Goal: Task Accomplishment & Management: Manage account settings

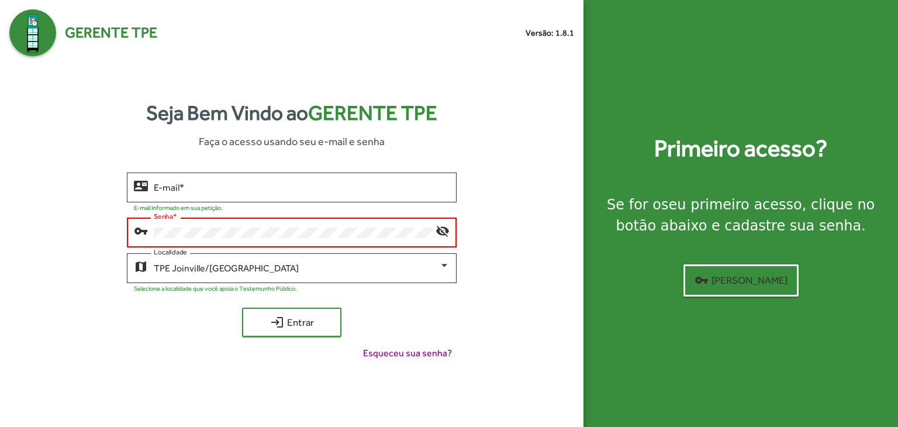
type input "**********"
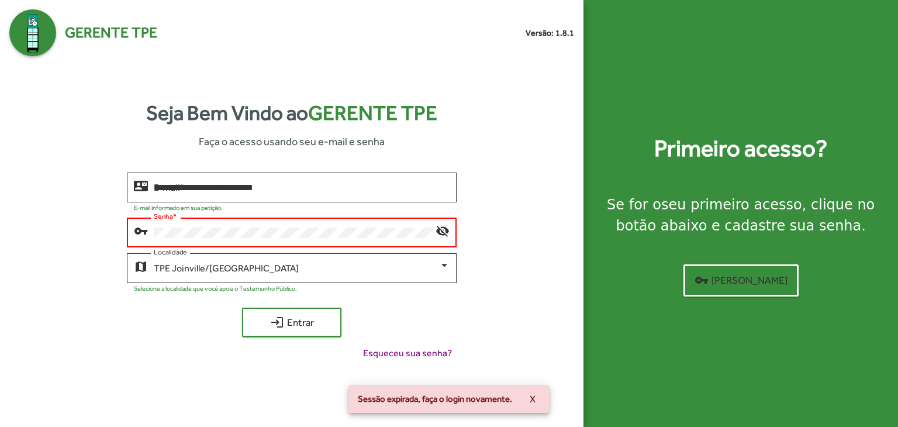
click at [242, 307] on button "login Entrar" at bounding box center [291, 321] width 99 height 29
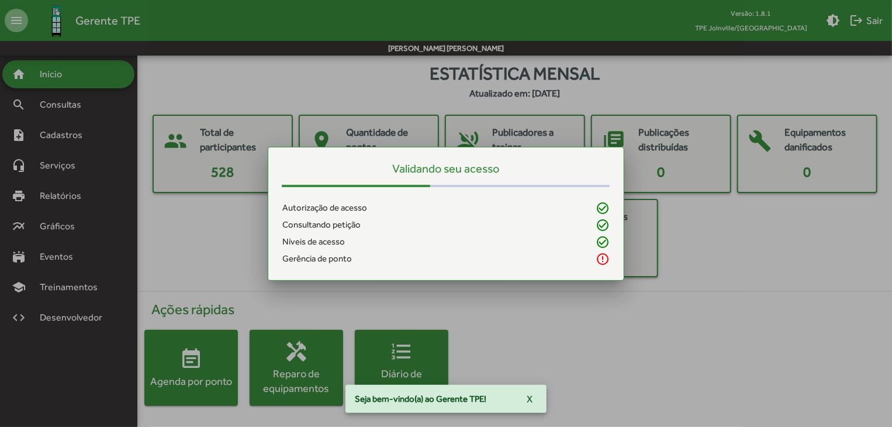
click at [72, 141] on div at bounding box center [446, 213] width 892 height 427
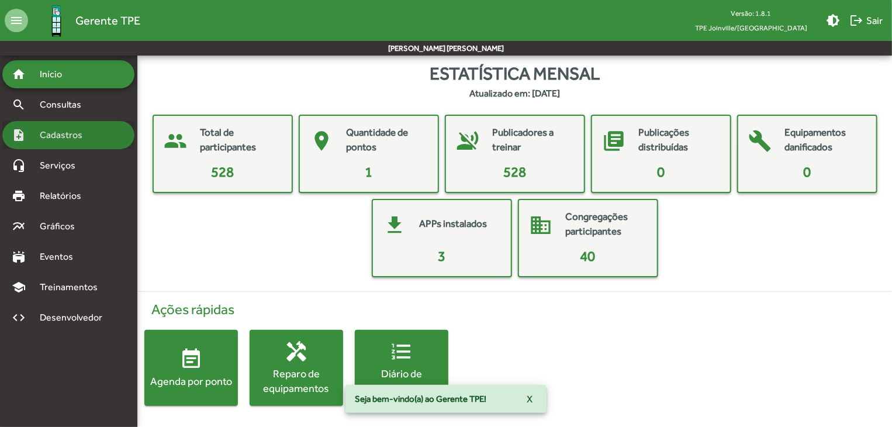
click at [74, 138] on span "Cadastros" at bounding box center [65, 135] width 65 height 14
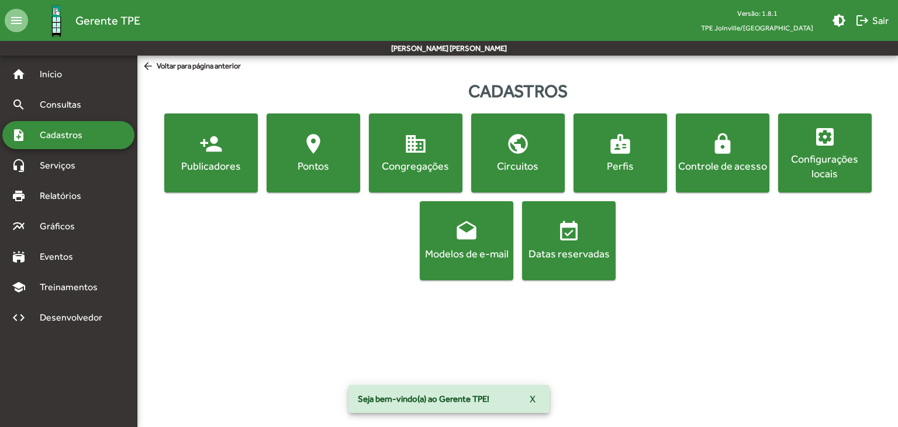
click at [176, 174] on button "person_add Publicadores" at bounding box center [210, 152] width 93 height 79
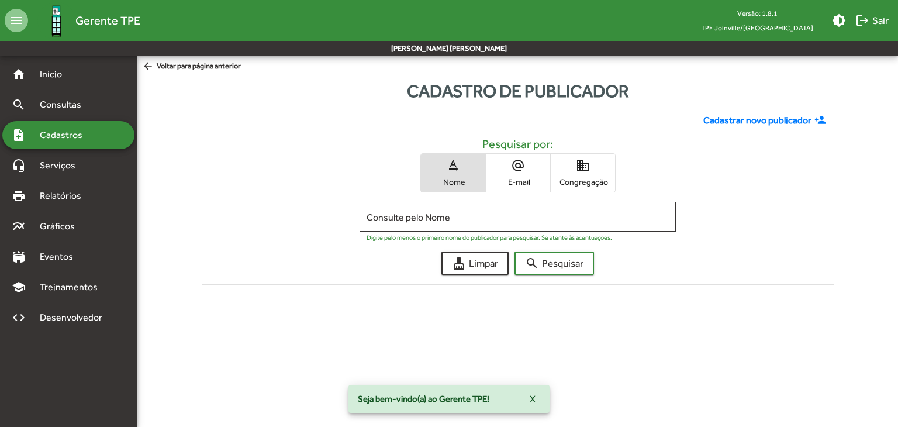
click at [91, 134] on span "Cadastros" at bounding box center [65, 135] width 65 height 14
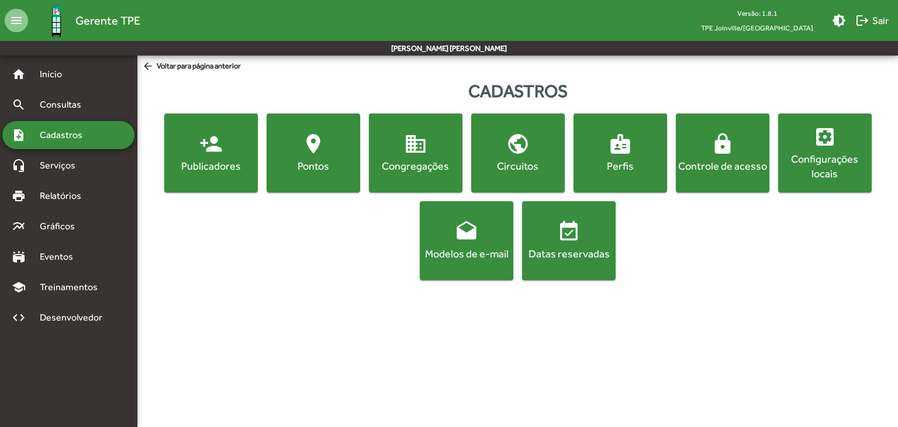
click at [741, 158] on div "Controle de acesso" at bounding box center [722, 165] width 89 height 15
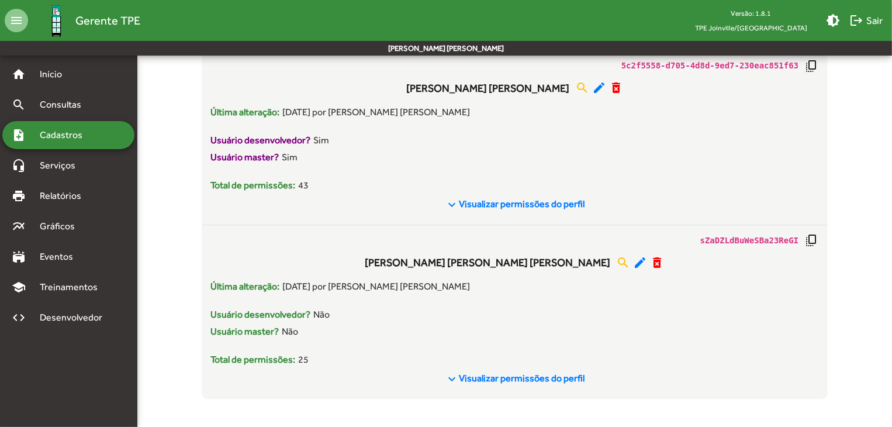
scroll to position [1173, 0]
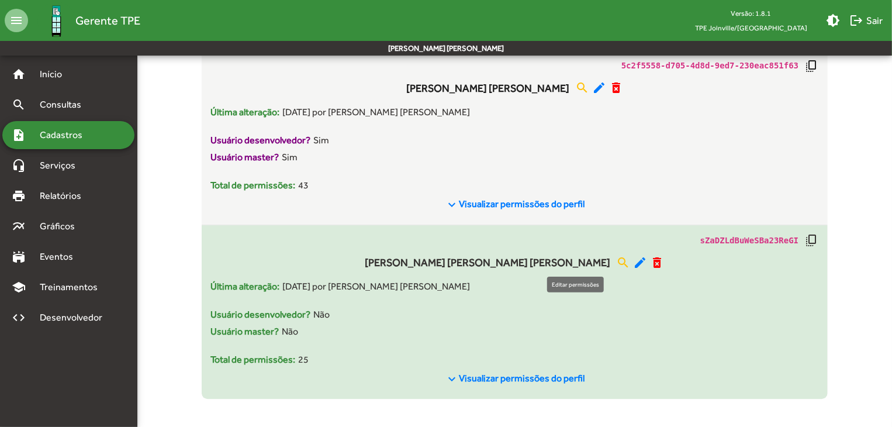
click at [633, 266] on mat-icon "edit" at bounding box center [640, 262] width 14 height 14
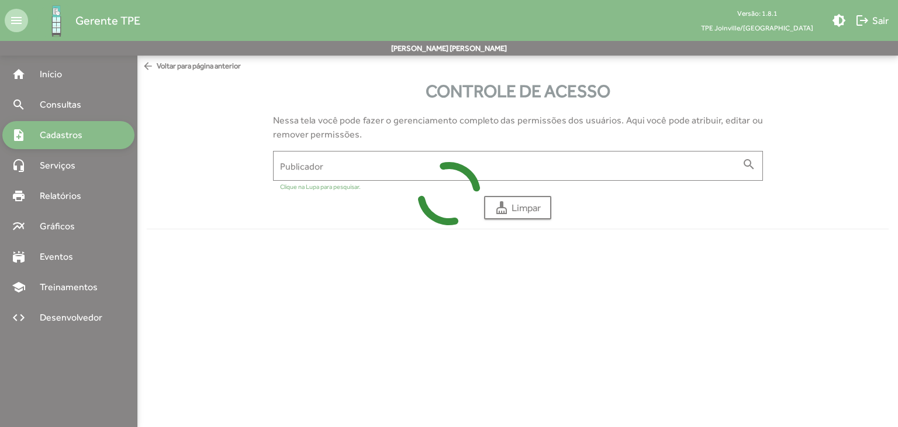
type input "**********"
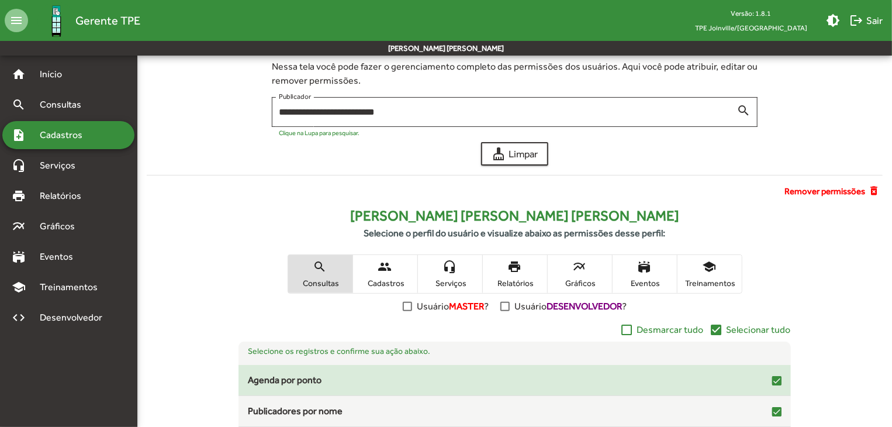
scroll to position [117, 0]
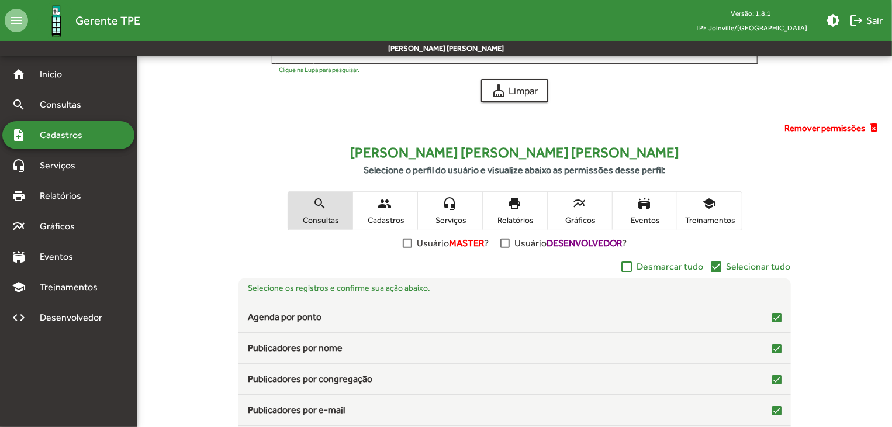
click at [391, 207] on mat-icon "people" at bounding box center [385, 203] width 14 height 14
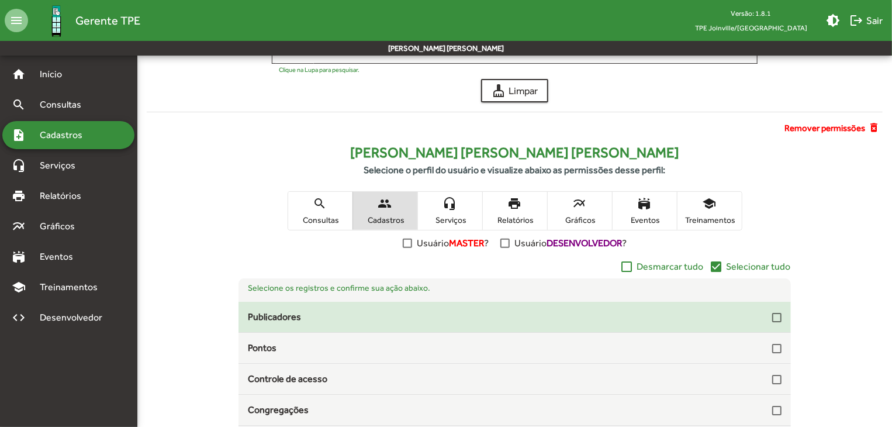
scroll to position [34, 0]
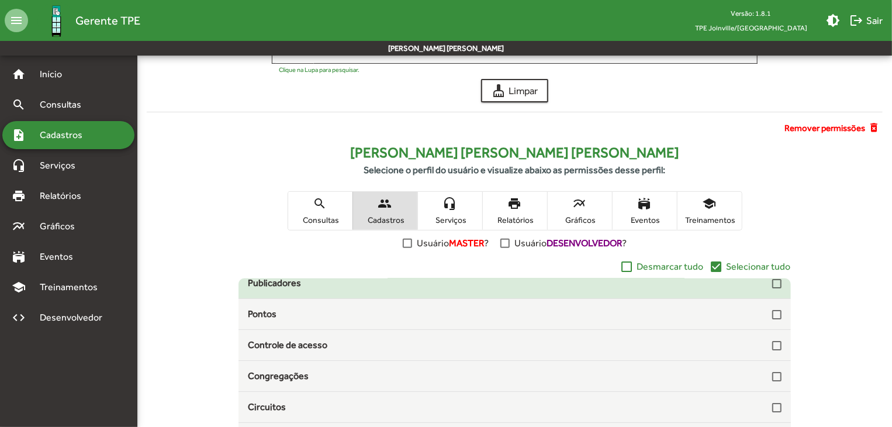
click at [772, 283] on div at bounding box center [776, 283] width 9 height 9
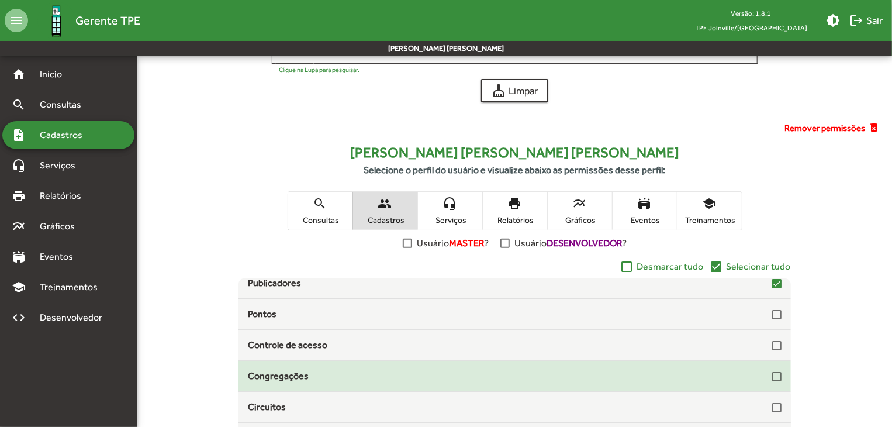
scroll to position [233, 0]
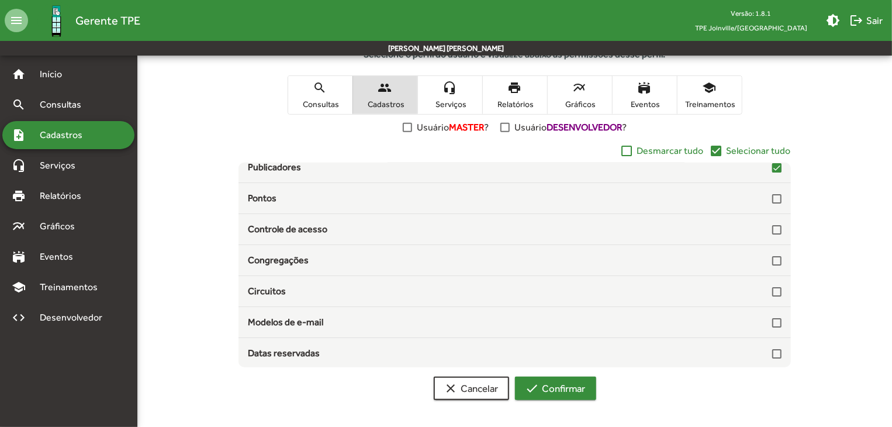
click at [570, 389] on span "check Confirmar" at bounding box center [555, 387] width 60 height 21
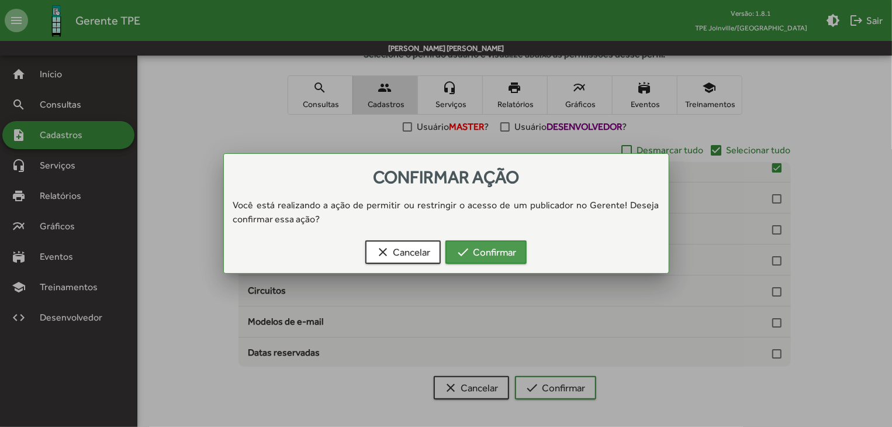
click at [504, 254] on span "check Confirmar" at bounding box center [486, 251] width 60 height 21
